Goal: Task Accomplishment & Management: Use online tool/utility

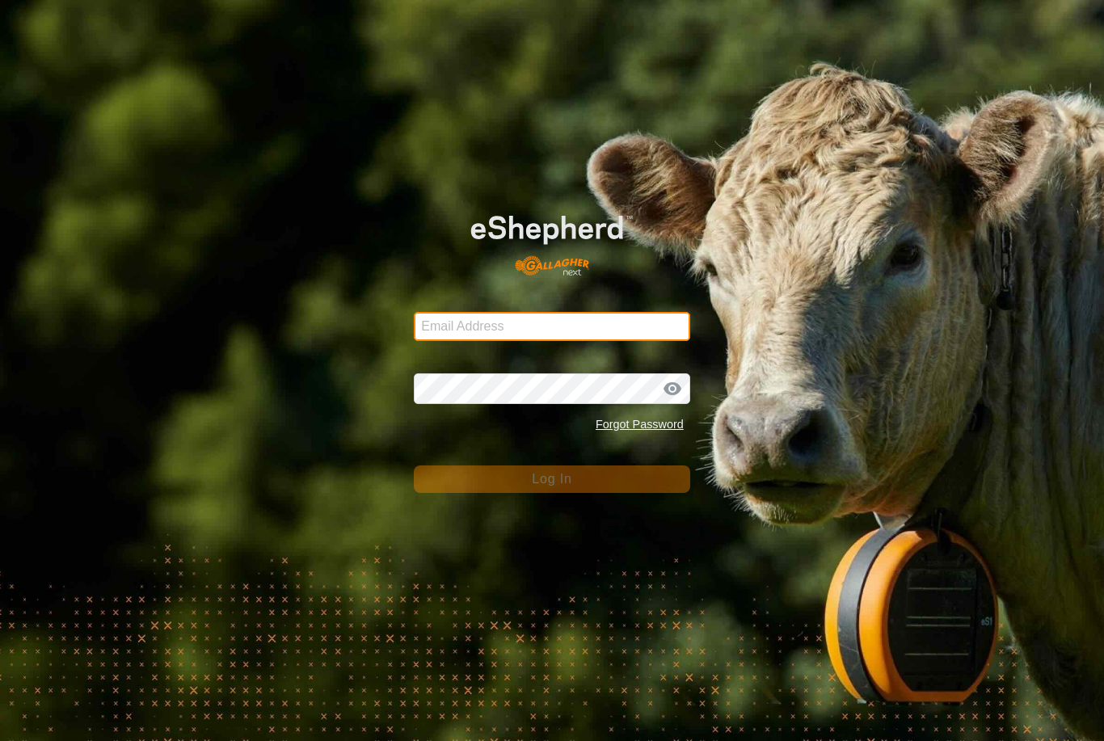
click at [559, 327] on input "Email Address" at bounding box center [552, 326] width 276 height 29
type input "[PERSON_NAME][EMAIL_ADDRESS][PERSON_NAME][DOMAIN_NAME]"
click at [552, 479] on button "Log In" at bounding box center [552, 479] width 276 height 27
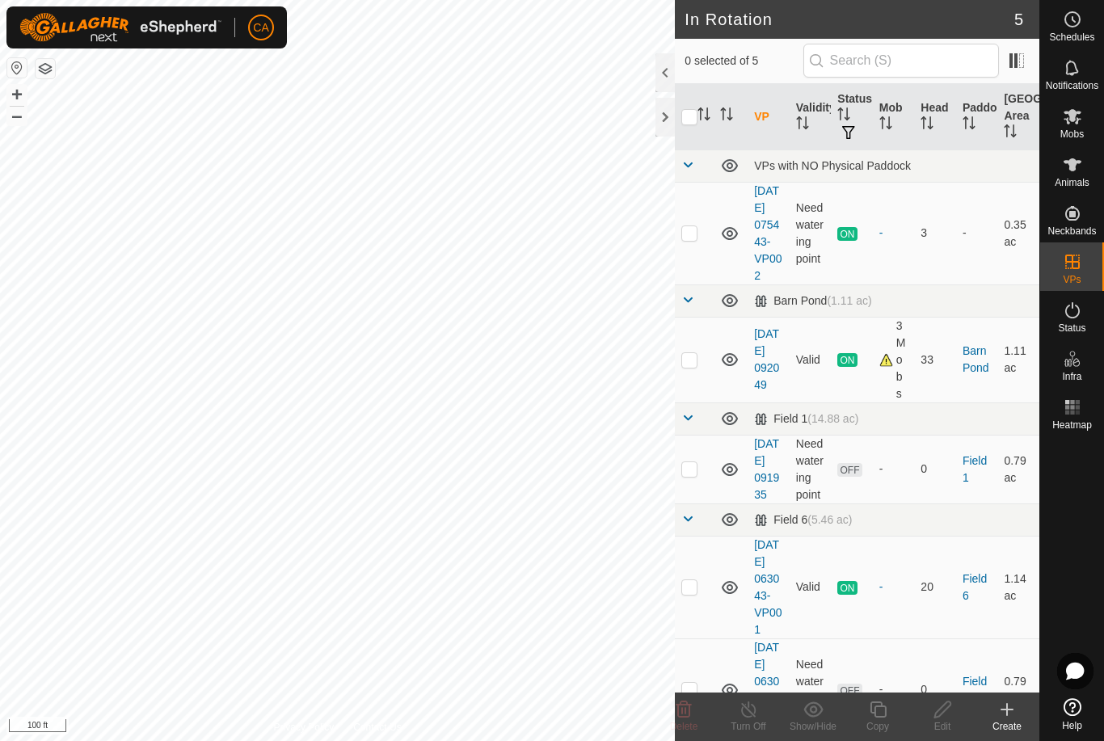
click at [704, 625] on td at bounding box center [694, 587] width 39 height 103
checkbox input "true"
click at [887, 727] on div "Copy" at bounding box center [877, 726] width 65 height 15
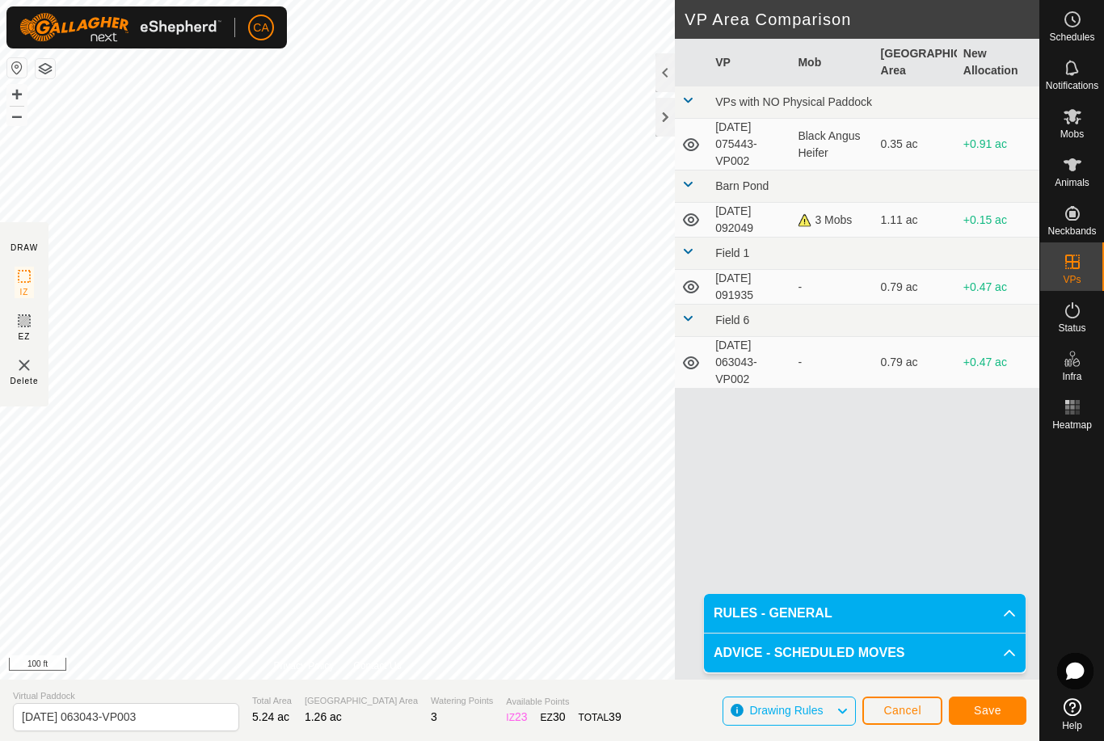
click at [988, 713] on span "Save" at bounding box center [987, 710] width 27 height 13
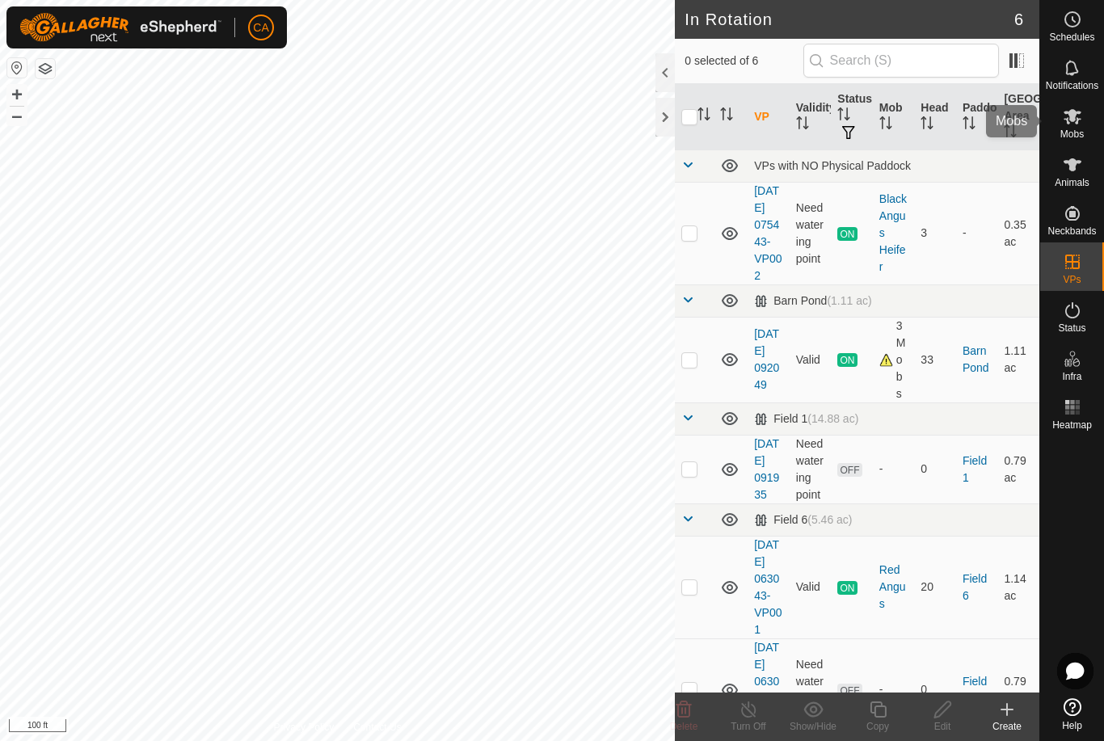
click at [1081, 120] on icon at bounding box center [1072, 116] width 19 height 19
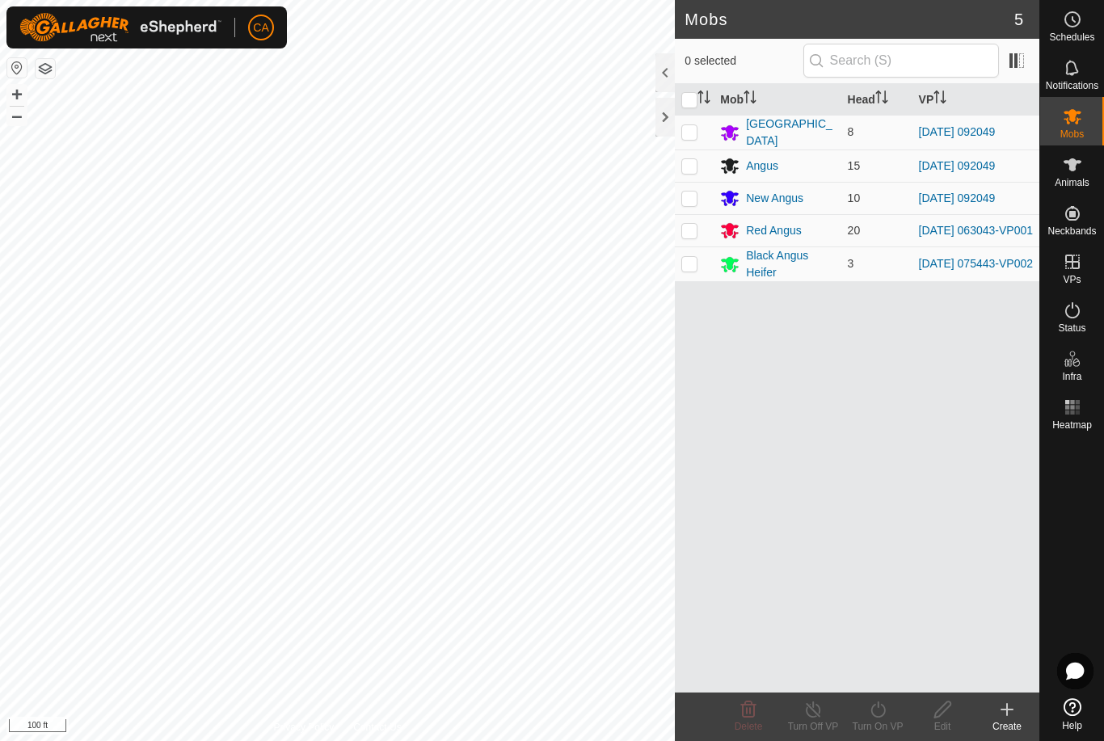
click at [694, 231] on p-checkbox at bounding box center [689, 230] width 16 height 13
checkbox input "true"
click at [881, 716] on icon at bounding box center [877, 710] width 15 height 16
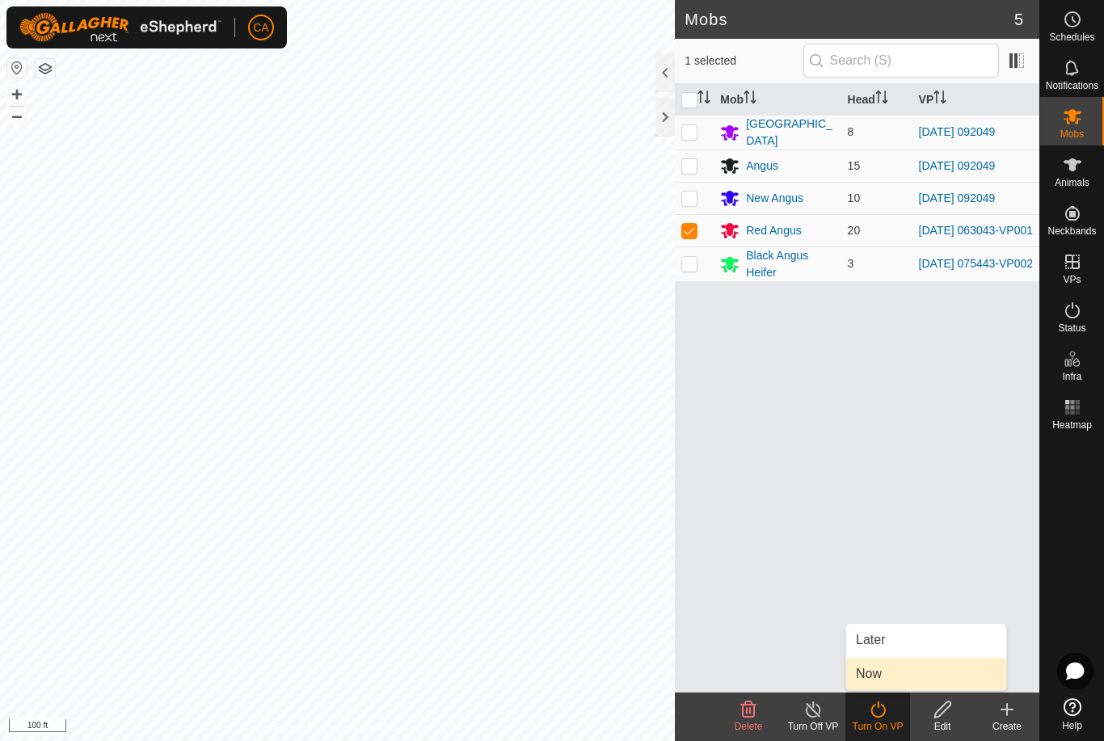
click at [903, 681] on link "Now" at bounding box center [926, 674] width 160 height 32
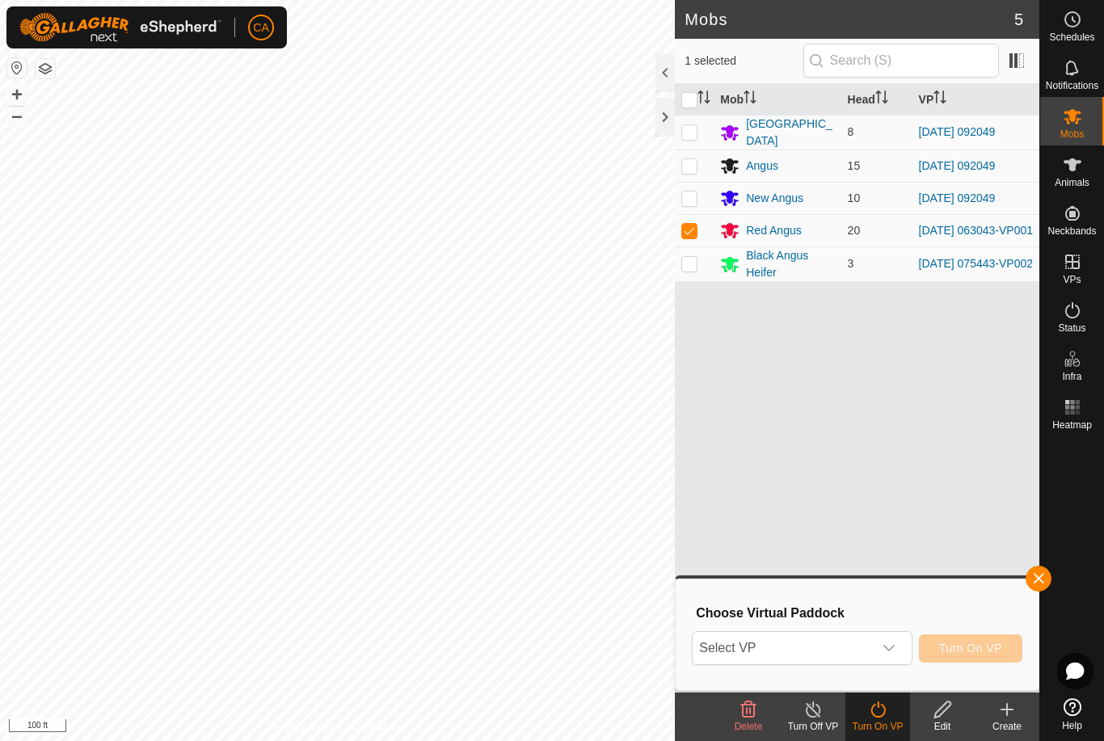
click at [852, 656] on span "Select VP" at bounding box center [782, 648] width 179 height 32
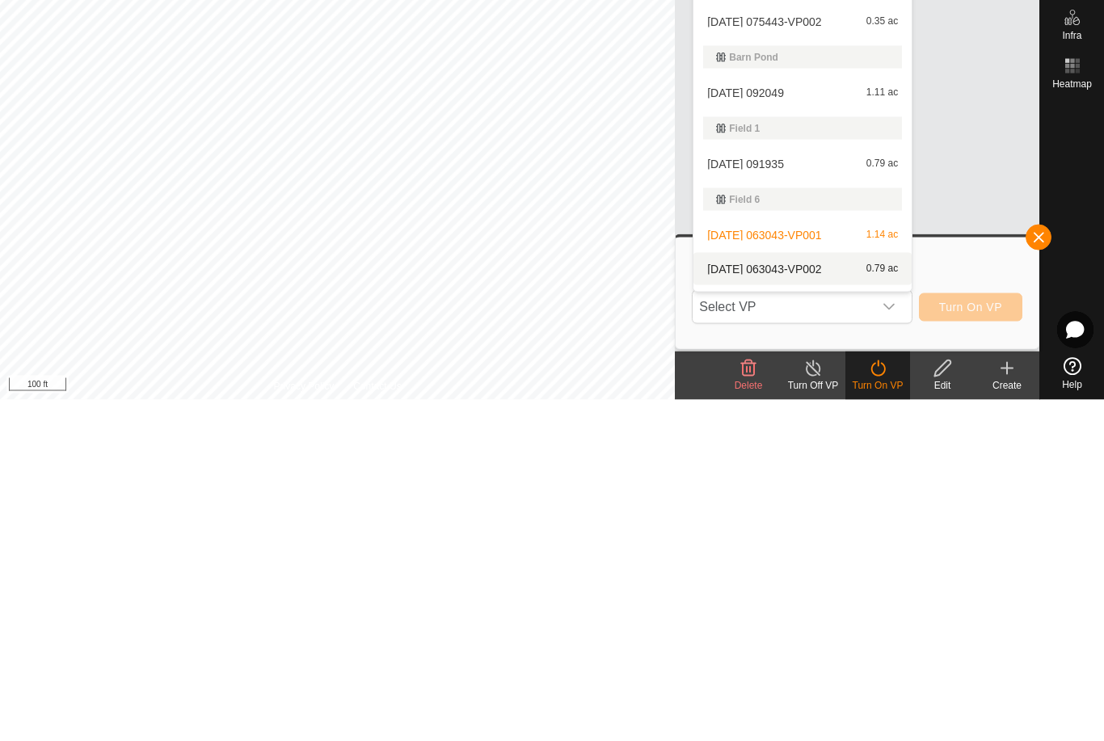
click at [820, 605] on span "[DATE] 063043-VP002" at bounding box center [764, 610] width 114 height 11
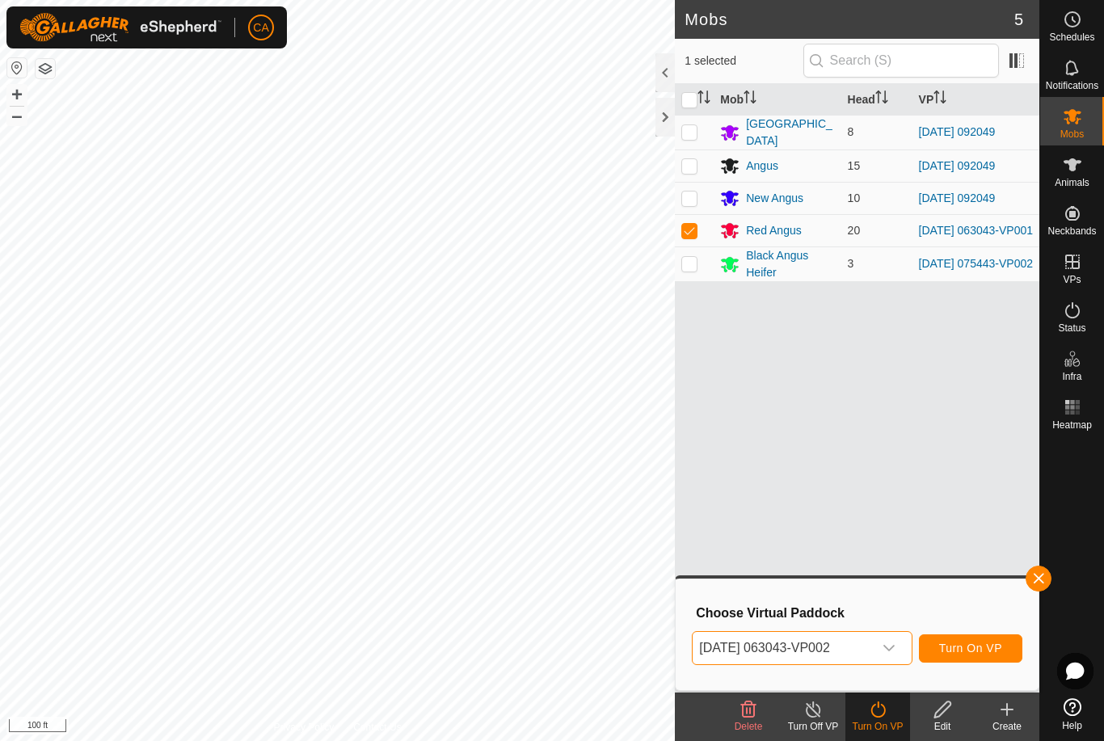
click at [862, 653] on span "[DATE] 063043-VP002" at bounding box center [782, 648] width 179 height 32
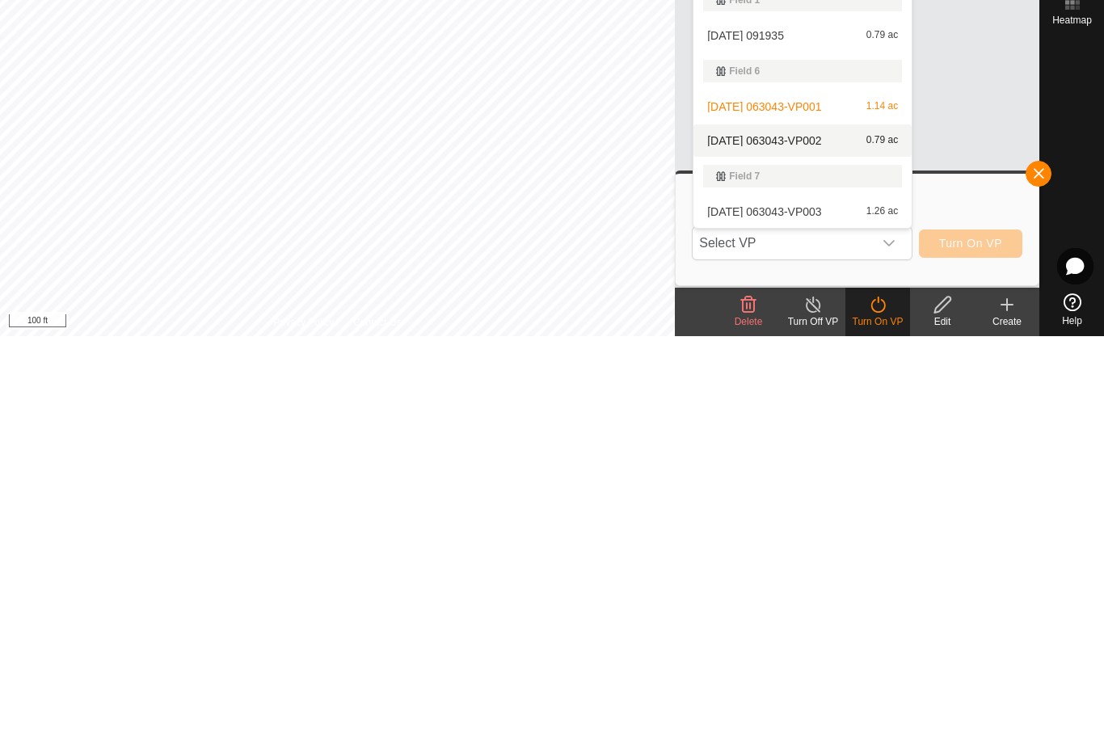
scroll to position [65, 0]
click at [794, 607] on div "[DATE] 063043-VP003 1.26 ac" at bounding box center [802, 616] width 199 height 19
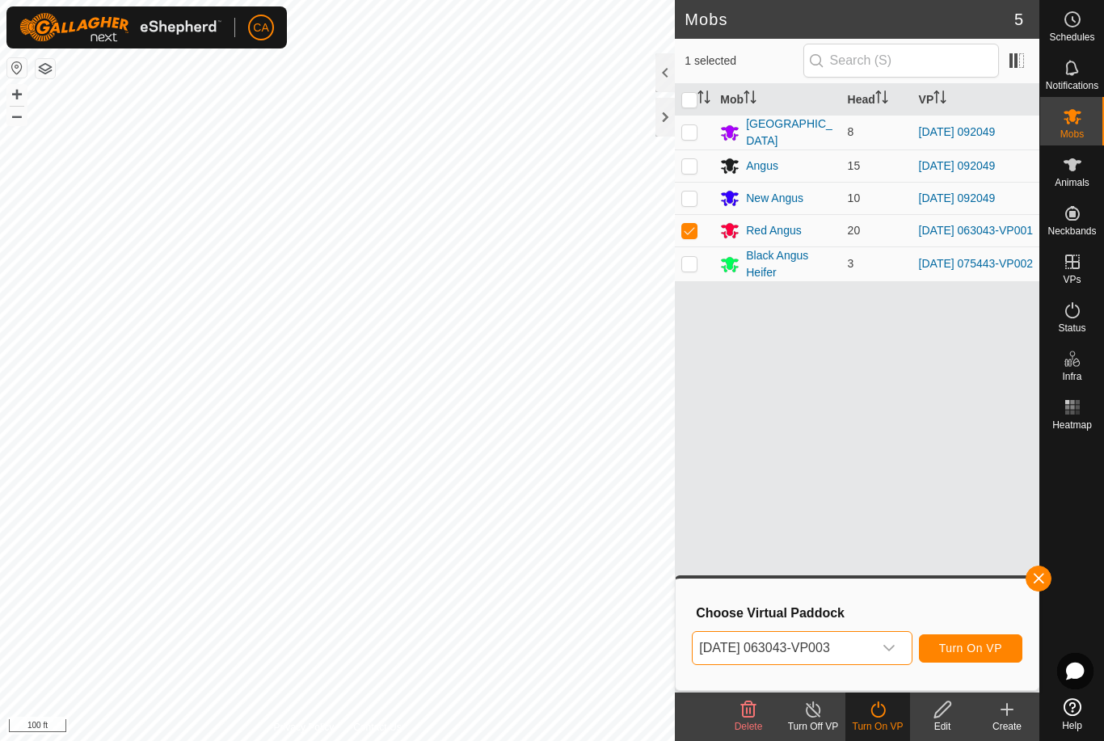
click at [1037, 574] on span "button" at bounding box center [1038, 578] width 13 height 13
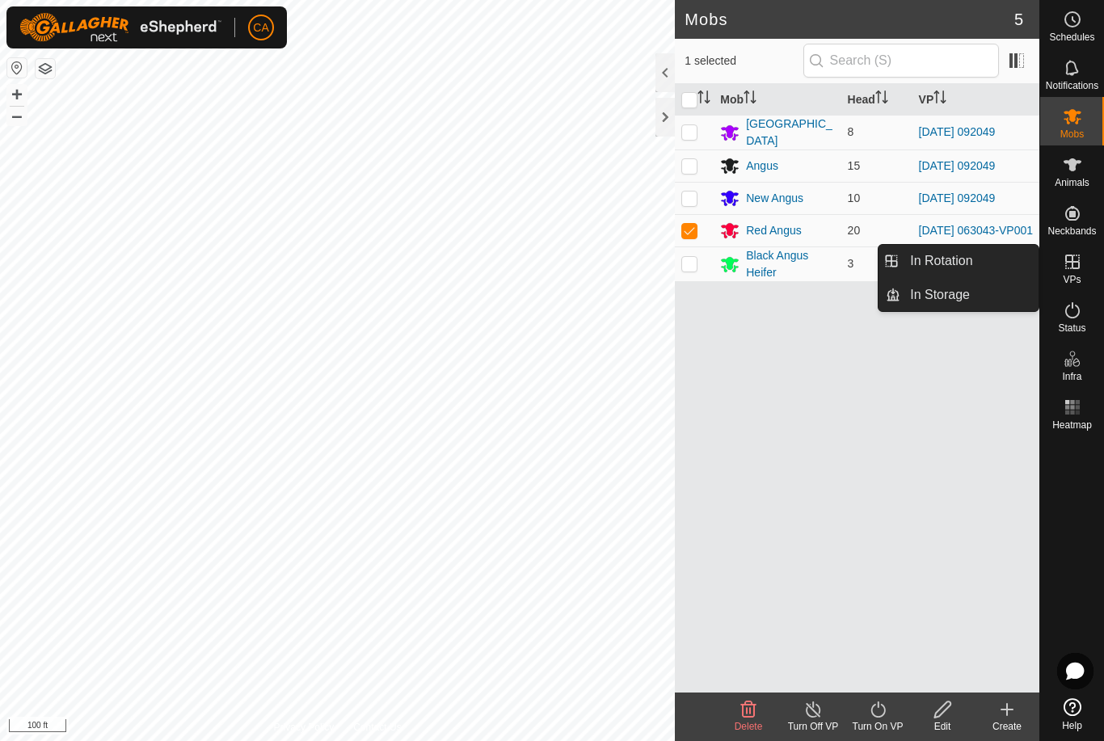
click at [983, 268] on link "In Rotation" at bounding box center [969, 261] width 138 height 32
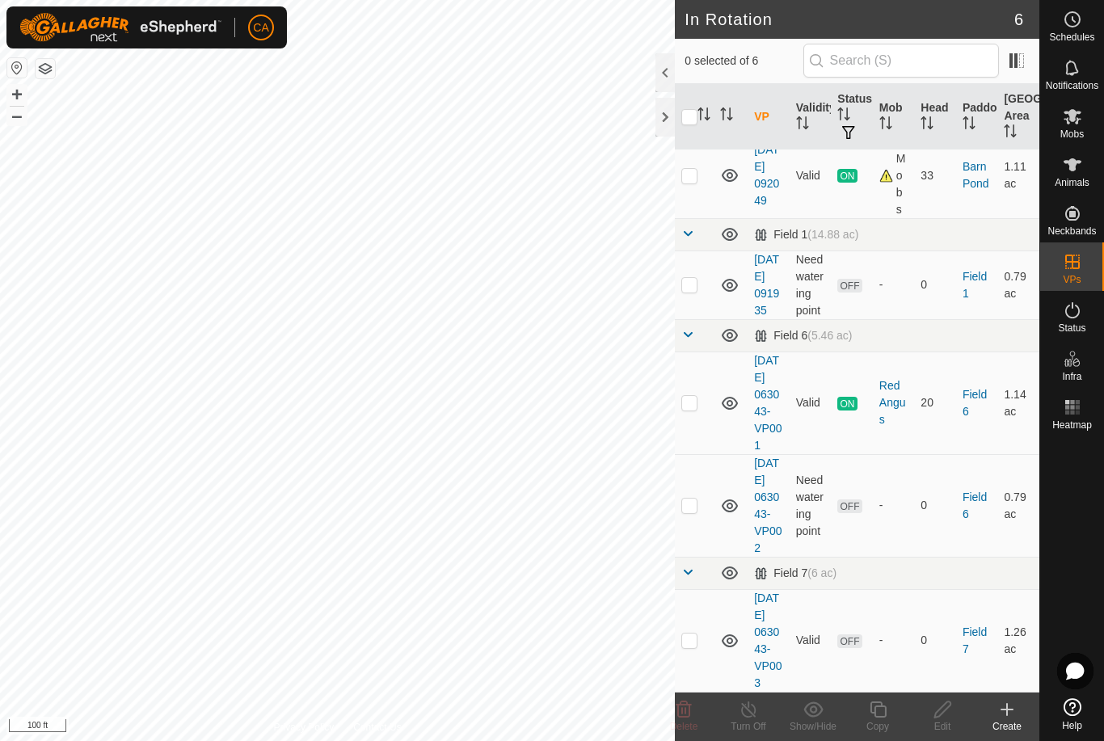
scroll to position [268, 0]
click at [697, 641] on td at bounding box center [694, 640] width 39 height 103
checkbox input "true"
click at [945, 725] on div "Edit" at bounding box center [942, 726] width 65 height 15
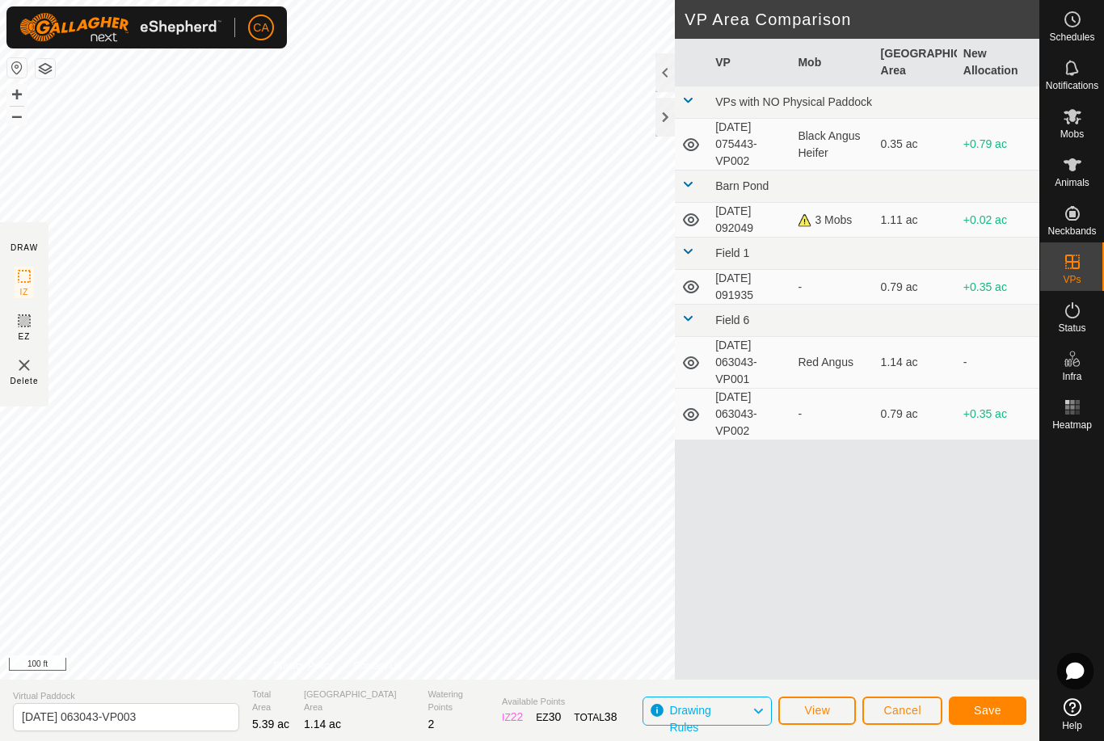
click at [995, 713] on span "Save" at bounding box center [987, 710] width 27 height 13
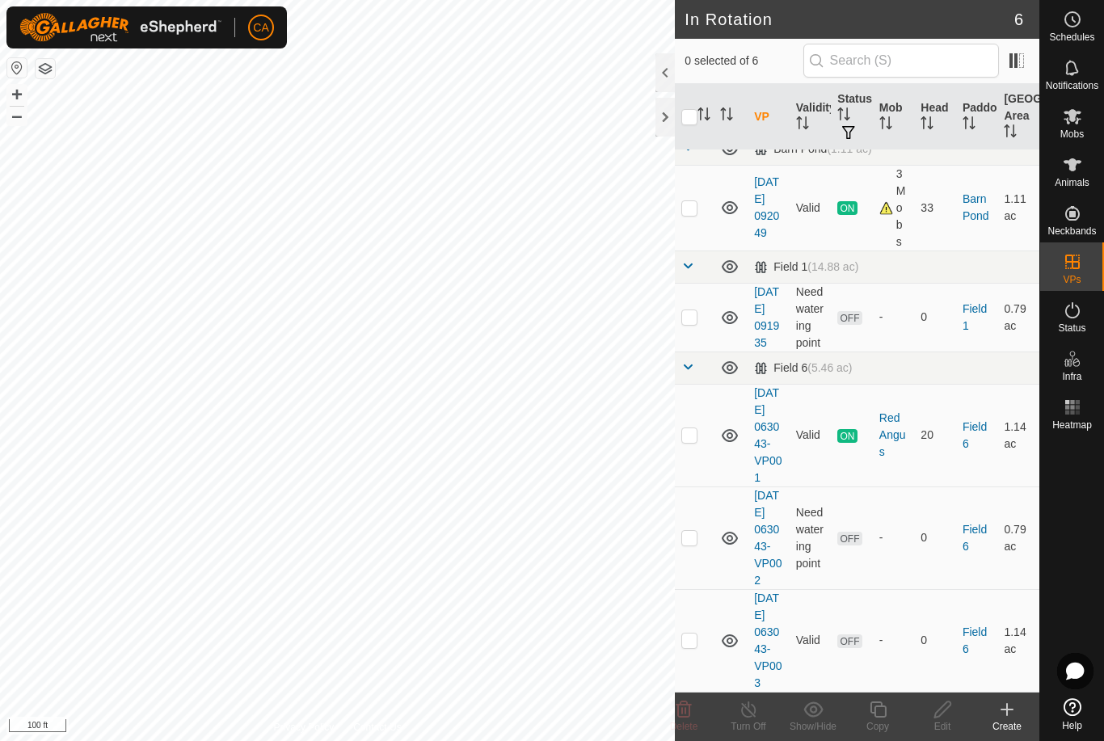
scroll to position [236, 0]
click at [695, 635] on p-checkbox at bounding box center [689, 640] width 16 height 13
click at [695, 634] on p-checkbox at bounding box center [689, 640] width 16 height 13
checkbox input "false"
click at [1074, 125] on icon at bounding box center [1072, 116] width 19 height 19
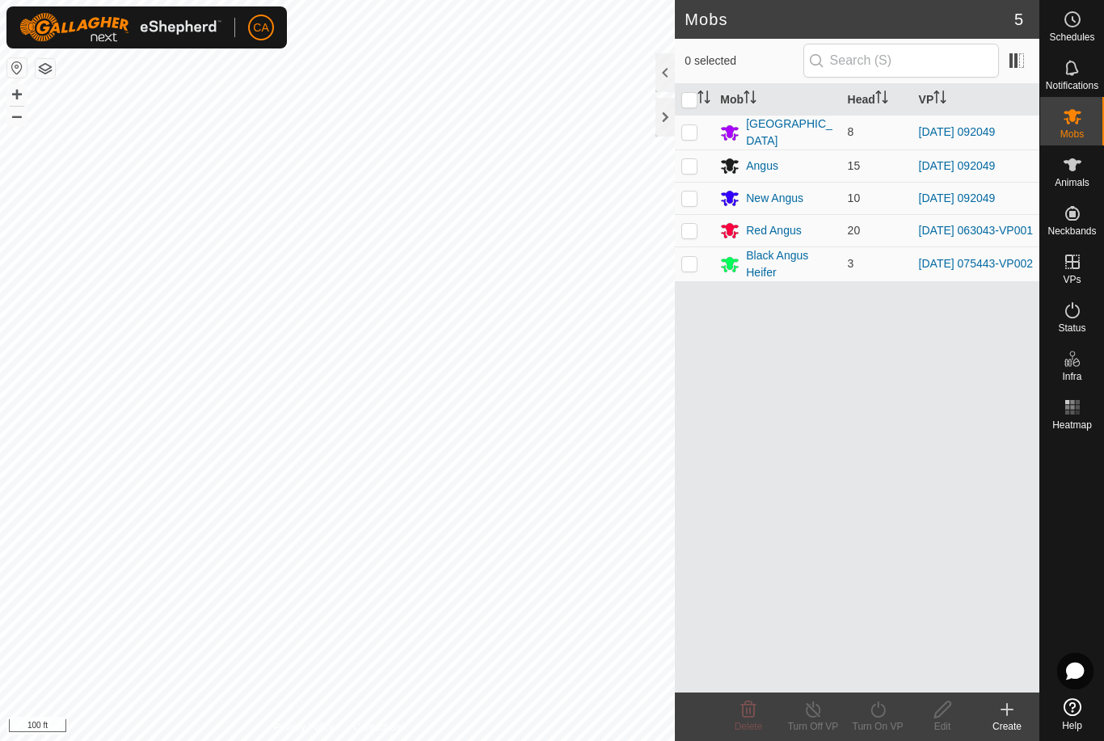
click at [694, 234] on p-checkbox at bounding box center [689, 230] width 16 height 13
checkbox input "true"
click at [885, 724] on div "Turn On VP" at bounding box center [877, 726] width 65 height 15
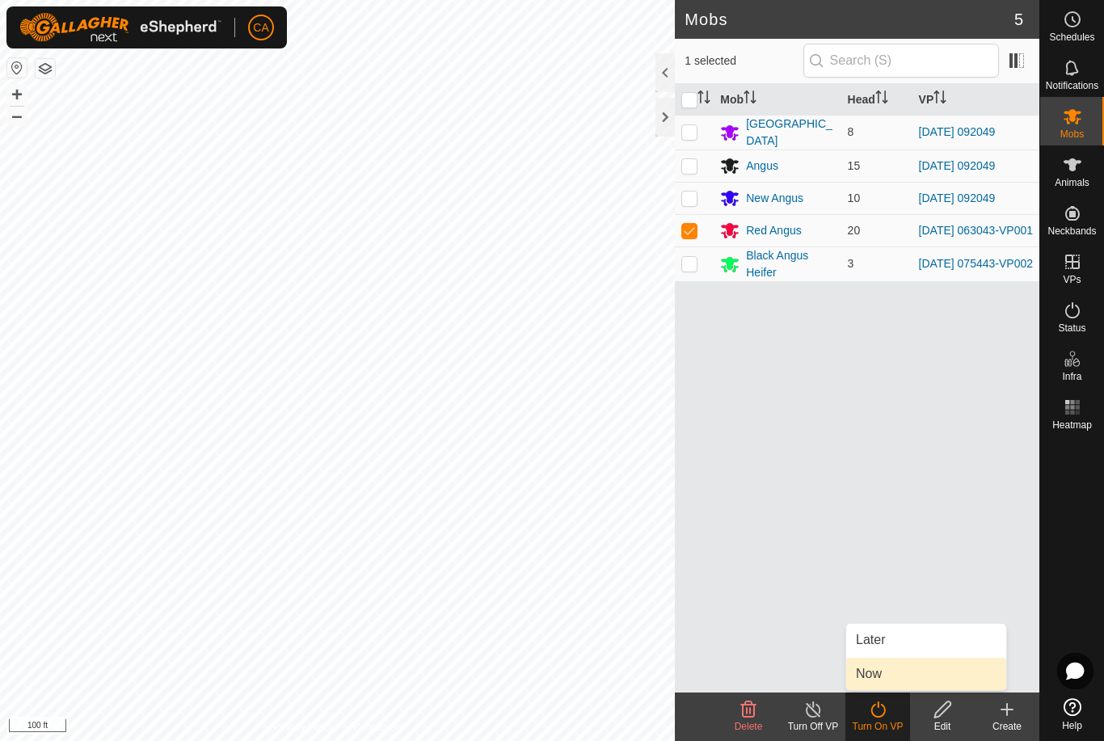
click at [909, 679] on link "Now" at bounding box center [926, 674] width 160 height 32
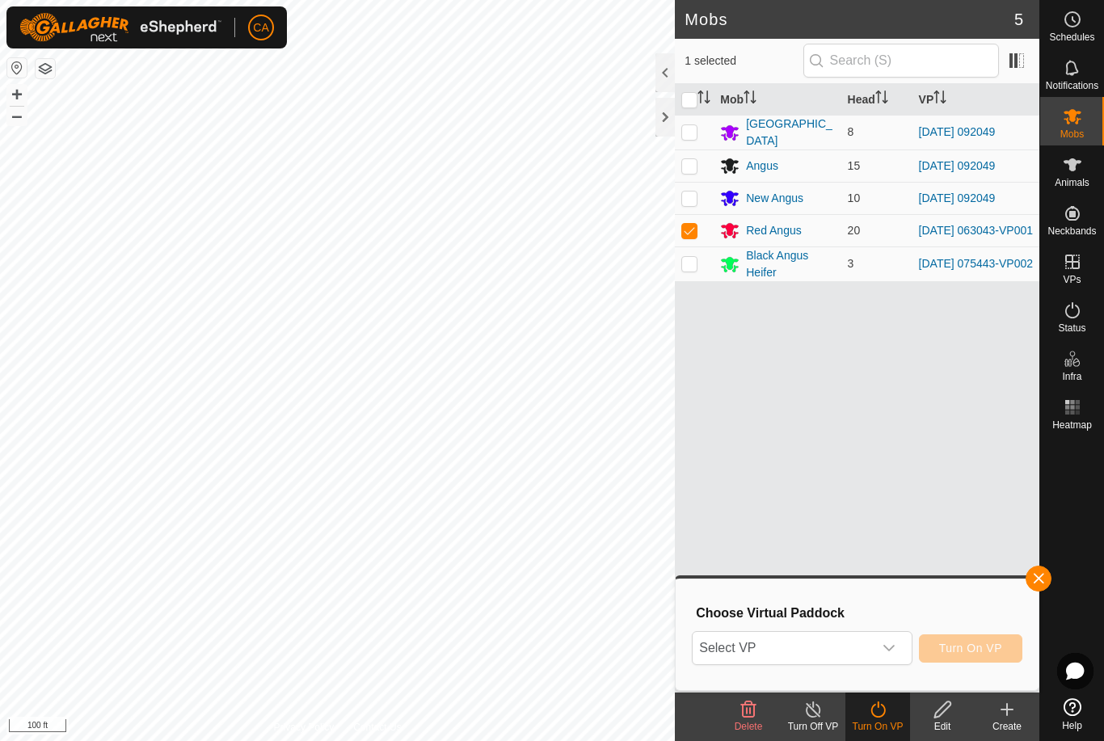
click at [849, 647] on span "Select VP" at bounding box center [782, 648] width 179 height 32
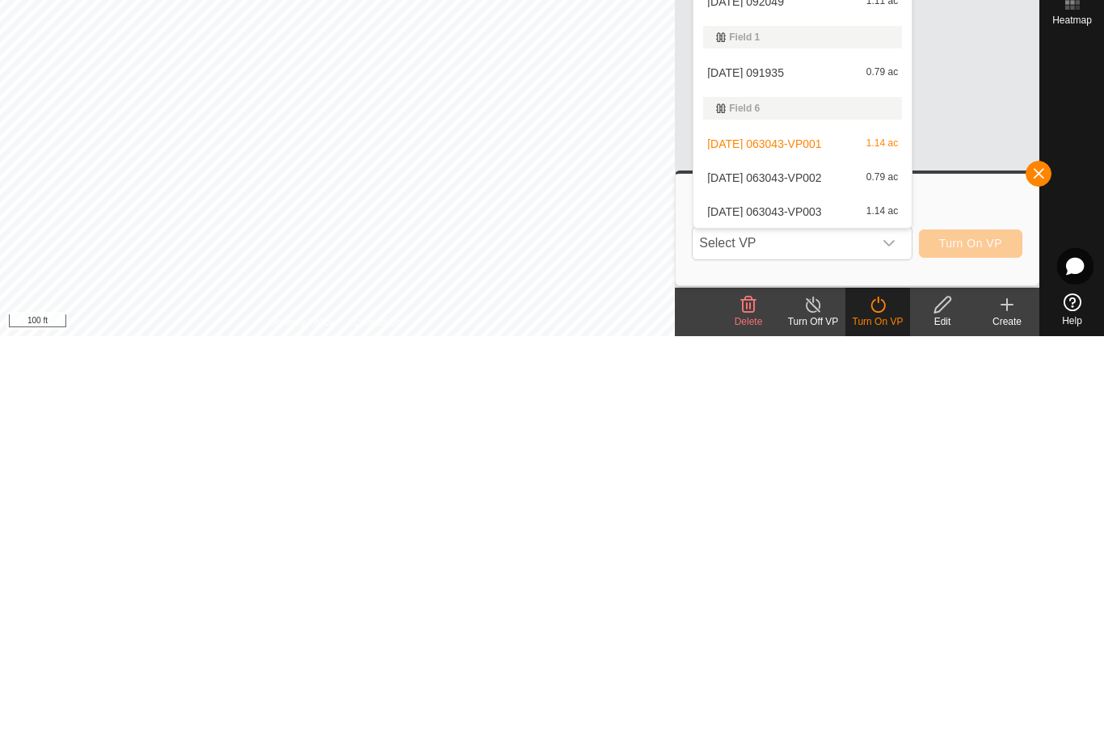
scroll to position [27, 0]
click at [819, 607] on div "[DATE] 063043-VP003 1.14 ac" at bounding box center [802, 616] width 199 height 19
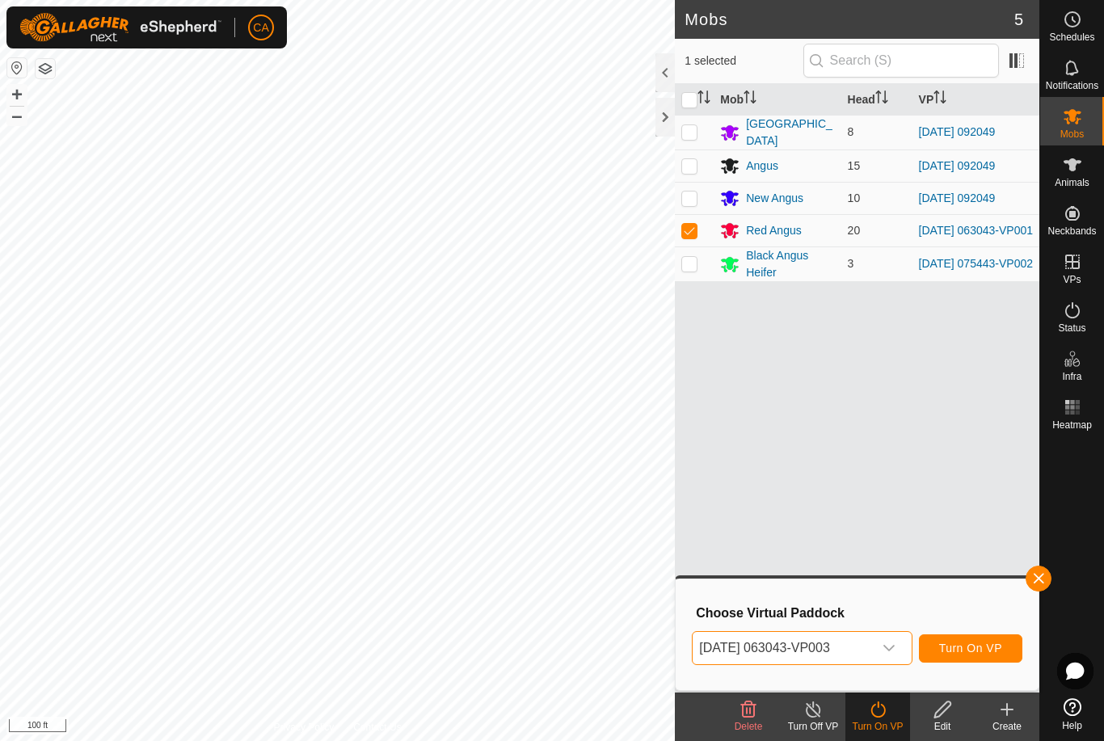
click at [980, 649] on span "Turn On VP" at bounding box center [970, 648] width 63 height 13
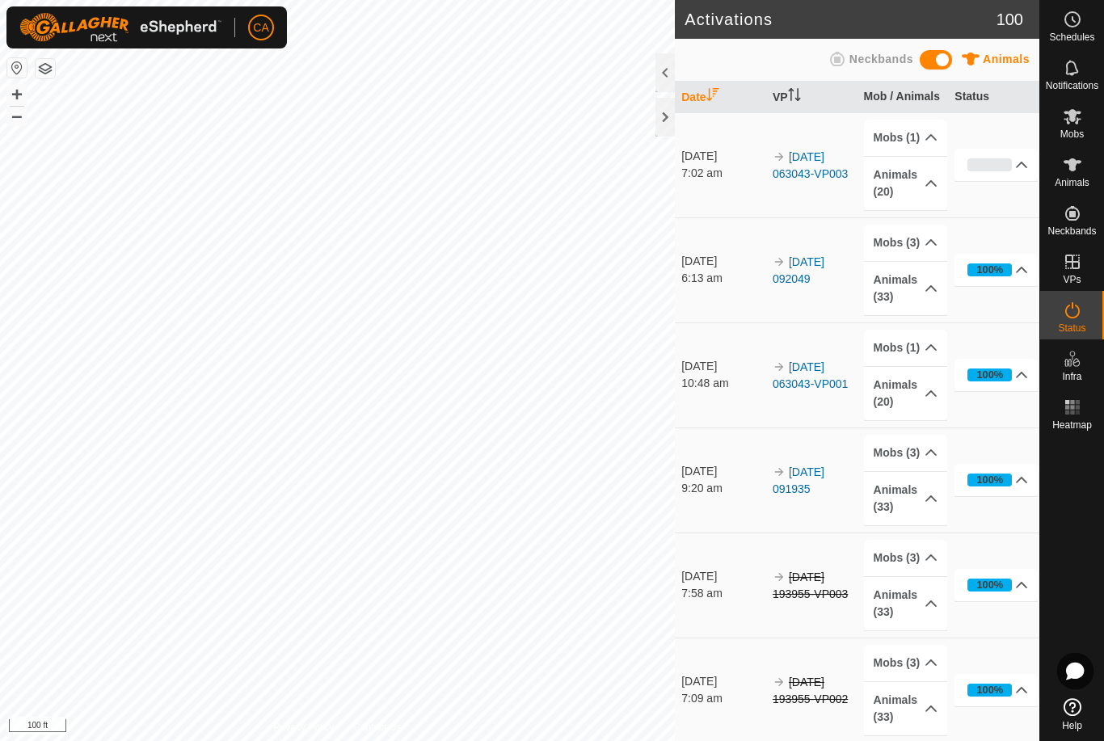
click at [657, 108] on div at bounding box center [664, 117] width 19 height 39
